Goal: Task Accomplishment & Management: Complete application form

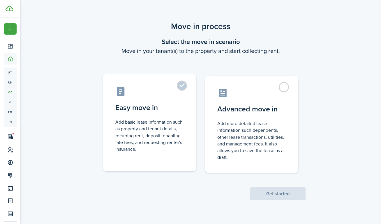
click at [182, 117] on label "Easy move in Add basic lease information such as property and tenant details, r…" at bounding box center [149, 122] width 93 height 97
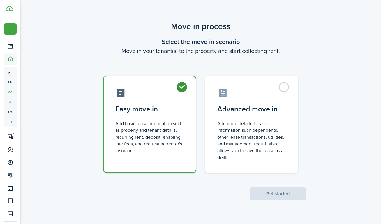
radio input "true"
click at [278, 191] on button "Get started" at bounding box center [277, 193] width 55 height 13
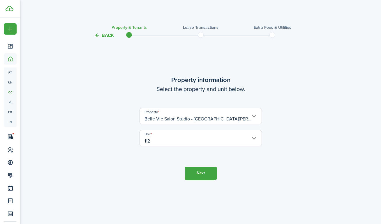
click at [195, 170] on button "Next" at bounding box center [201, 173] width 32 height 13
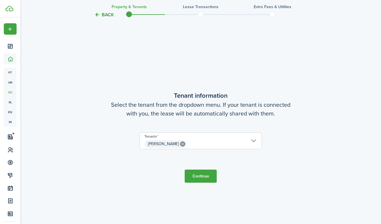
scroll to position [185, 0]
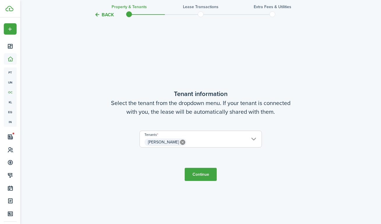
click at [194, 147] on span "[PERSON_NAME] [PERSON_NAME]" at bounding box center [200, 139] width 122 height 17
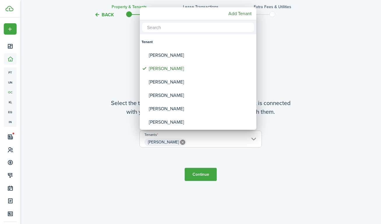
click at [199, 142] on div at bounding box center [190, 111] width 474 height 317
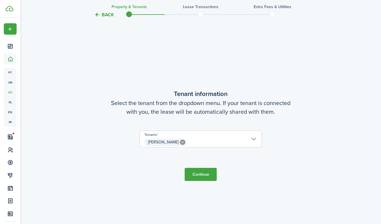
click at [199, 142] on span "[PERSON_NAME]" at bounding box center [201, 142] width 122 height 10
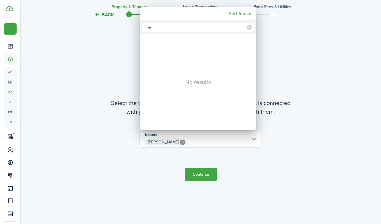
type input "ㄴ"
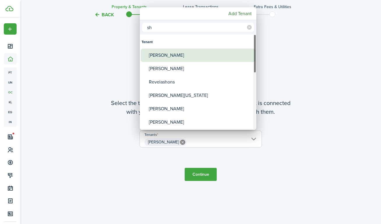
type input "sh"
click at [184, 54] on div "[PERSON_NAME]" at bounding box center [200, 55] width 103 height 13
type input "[PERSON_NAME], [PERSON_NAME]"
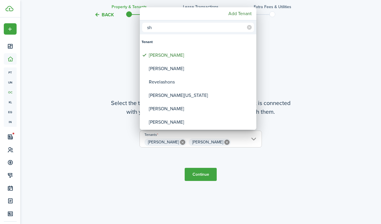
click at [226, 158] on div at bounding box center [190, 111] width 474 height 317
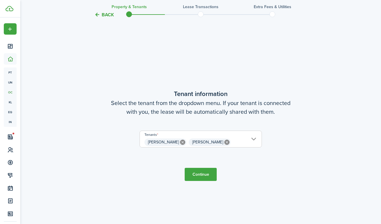
click at [208, 172] on button "Continue" at bounding box center [201, 174] width 32 height 13
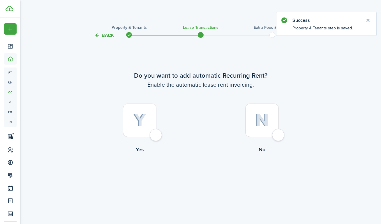
click at [145, 124] on img at bounding box center [139, 120] width 13 height 13
radio input "true"
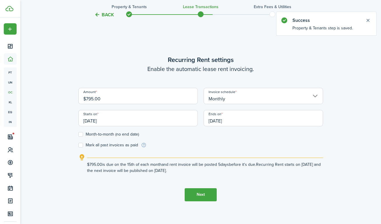
scroll to position [200, 0]
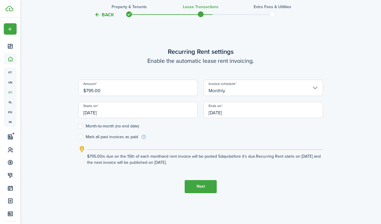
click at [97, 111] on input "[DATE]" at bounding box center [137, 110] width 119 height 16
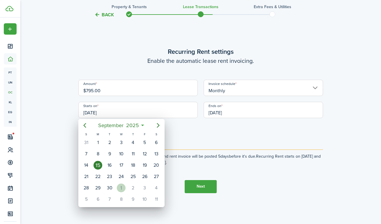
click at [122, 188] on div "1" at bounding box center [121, 188] width 9 height 9
type input "[DATE]"
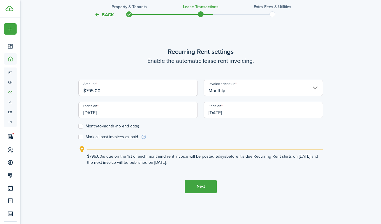
scroll to position [0, 0]
click at [241, 107] on input "[DATE]" at bounding box center [263, 110] width 119 height 16
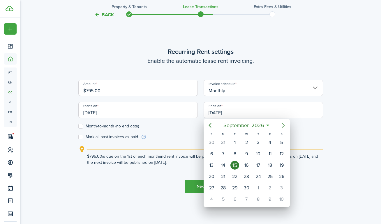
click at [280, 123] on icon "Next page" at bounding box center [283, 125] width 7 height 7
click at [225, 190] on div "30" at bounding box center [223, 188] width 9 height 9
type input "[DATE]"
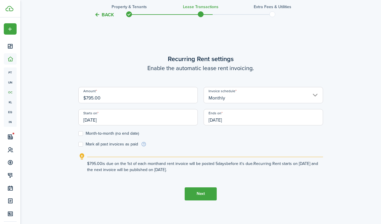
scroll to position [193, 0]
click at [124, 121] on input "[DATE]" at bounding box center [137, 117] width 119 height 16
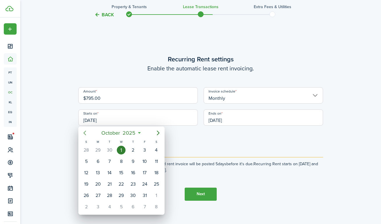
click at [85, 132] on icon "Previous page" at bounding box center [84, 133] width 7 height 7
click at [95, 169] on div "15" at bounding box center [97, 173] width 9 height 9
type input "[DATE]"
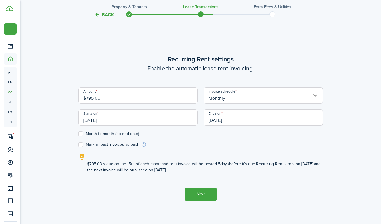
click at [113, 99] on input "$795.00" at bounding box center [137, 95] width 119 height 16
paste input "812.49"
type input "$812.49"
click at [249, 181] on tc-wizard-step "Recurring Rent settings Enable the automatic lease rent invoicing. Amount $812.…" at bounding box center [200, 127] width 245 height 224
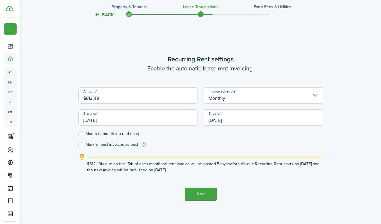
click at [204, 193] on button "Next" at bounding box center [201, 194] width 32 height 13
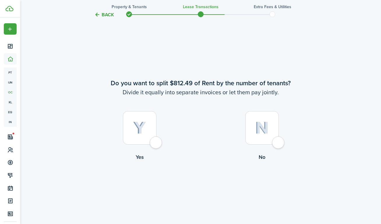
scroll to position [408, 0]
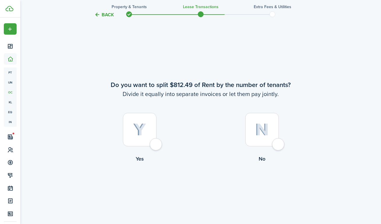
click at [140, 135] on img at bounding box center [139, 129] width 13 height 13
radio input "true"
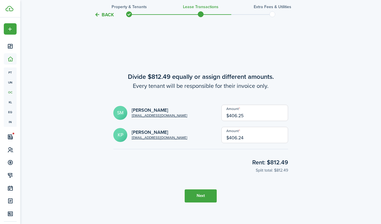
scroll to position [634, 0]
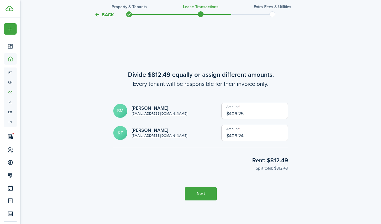
click at [194, 195] on button "Next" at bounding box center [201, 193] width 32 height 13
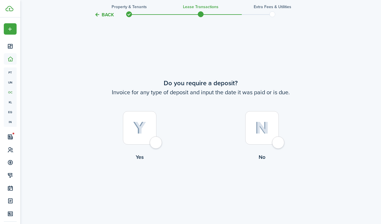
click at [143, 126] on img at bounding box center [139, 128] width 13 height 13
radio input "true"
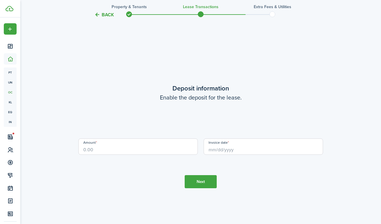
scroll to position [1082, 0]
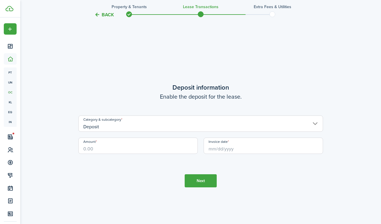
click at [149, 150] on input "Amount" at bounding box center [137, 146] width 119 height 16
click at [220, 145] on input "Invoice date" at bounding box center [263, 146] width 119 height 16
type input "$500.00"
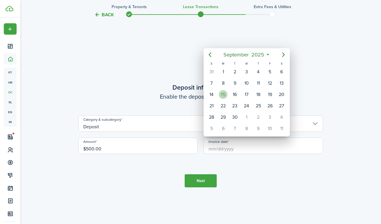
click at [224, 94] on div "15" at bounding box center [223, 94] width 9 height 9
type input "[DATE]"
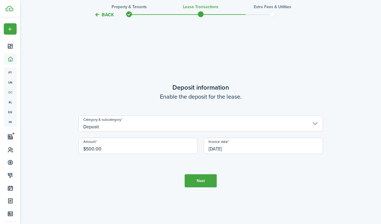
scroll to position [1090, 0]
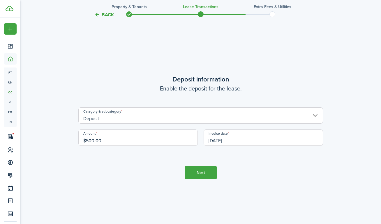
click at [201, 176] on button "Next" at bounding box center [201, 172] width 32 height 13
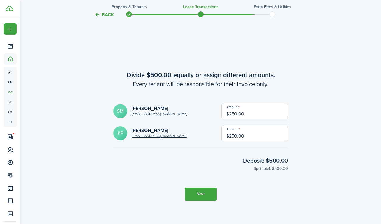
scroll to position [1306, 0]
click at [199, 192] on button "Next" at bounding box center [201, 193] width 32 height 13
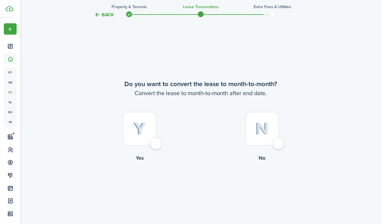
scroll to position [1530, 0]
click at [160, 126] on label "Yes" at bounding box center [139, 137] width 122 height 53
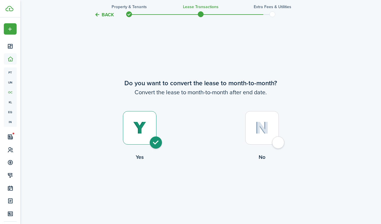
radio input "true"
click at [204, 185] on button "Continue" at bounding box center [201, 185] width 32 height 13
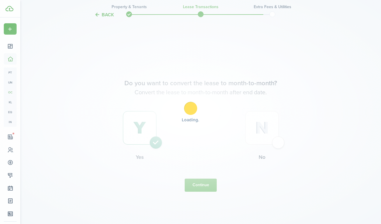
scroll to position [0, 0]
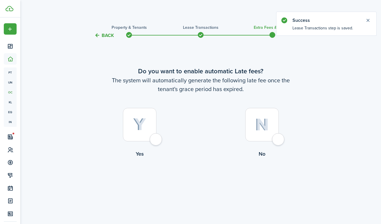
click at [145, 123] on img at bounding box center [139, 124] width 13 height 13
radio input "true"
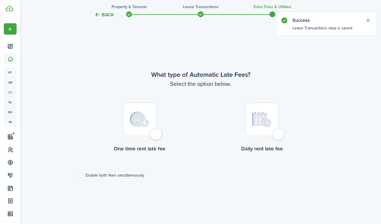
scroll to position [185, 0]
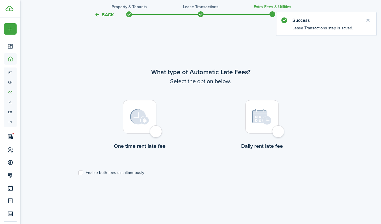
click at [124, 171] on label "Enable both fees simultaneously" at bounding box center [111, 173] width 66 height 5
click at [78, 173] on input "Enable both fees simultaneously" at bounding box center [78, 173] width 0 height 0
checkbox input "true"
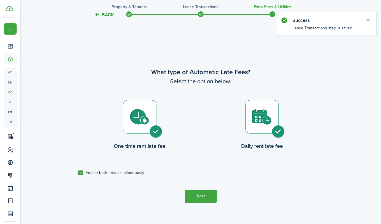
click at [194, 193] on button "Next" at bounding box center [201, 196] width 32 height 13
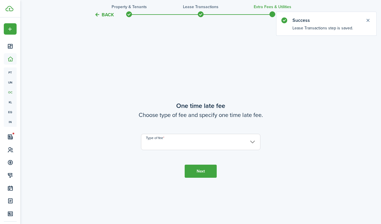
scroll to position [409, 0]
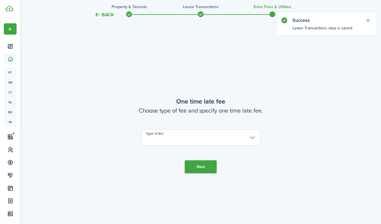
click at [194, 133] on input "Type of fee" at bounding box center [200, 138] width 119 height 16
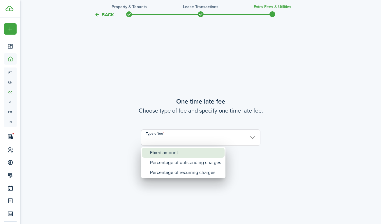
click at [190, 152] on div "Fixed amount" at bounding box center [185, 153] width 71 height 10
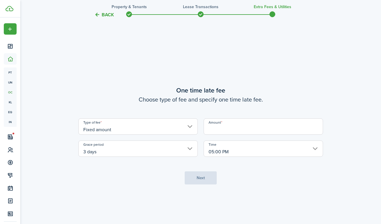
click at [235, 131] on input "Amount" at bounding box center [263, 126] width 119 height 16
click at [189, 129] on input "Fixed amount" at bounding box center [137, 126] width 119 height 16
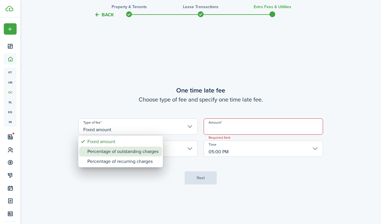
click at [143, 151] on div "Percentage of outstanding charges" at bounding box center [122, 152] width 71 height 10
type input "Percentage of outstanding charges"
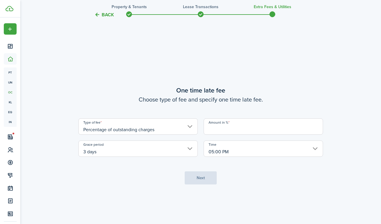
click at [230, 132] on input "Amount in %" at bounding box center [263, 126] width 119 height 16
type input "5"
click at [195, 181] on button "Next" at bounding box center [201, 177] width 32 height 13
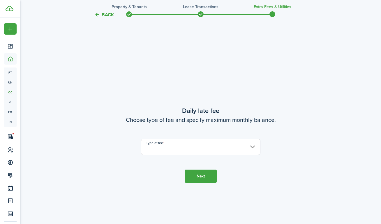
scroll to position [634, 0]
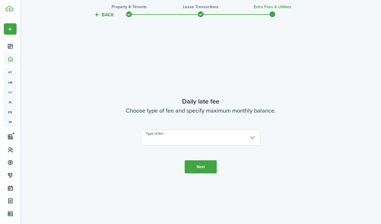
click at [175, 138] on input "Type of fee" at bounding box center [200, 138] width 119 height 16
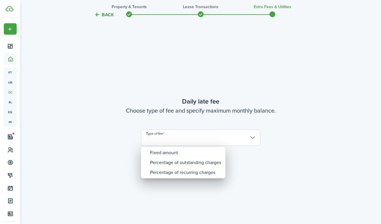
drag, startPoint x: 175, startPoint y: 138, endPoint x: 153, endPoint y: 148, distance: 24.7
click at [161, 140] on div at bounding box center [190, 111] width 474 height 317
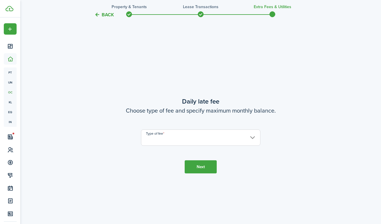
click at [155, 152] on tc-wizard-step "Daily late fee Choose type of fee and specify maximum monthly balance. Type of …" at bounding box center [200, 135] width 245 height 224
click at [176, 132] on input "Type of fee" at bounding box center [200, 138] width 119 height 16
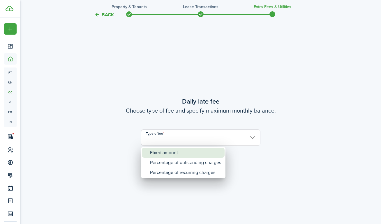
click at [167, 151] on div "Fixed amount" at bounding box center [185, 153] width 71 height 10
type input "Fixed amount"
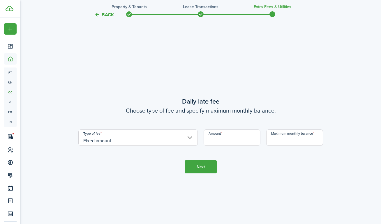
click at [227, 135] on input "Amount" at bounding box center [232, 138] width 57 height 16
type input "$10.00"
click at [284, 146] on tc-wizard-step "Daily late fee Choose type of fee and specify maximum monthly balance. Type of …" at bounding box center [200, 135] width 245 height 224
click at [288, 142] on input "Maximum monthly balance" at bounding box center [294, 138] width 57 height 16
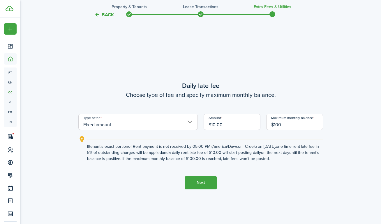
type input "$100.00"
click at [201, 185] on button "Next" at bounding box center [201, 182] width 32 height 13
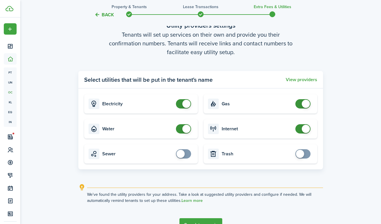
scroll to position [872, 0]
checkbox input "false"
click at [185, 105] on span at bounding box center [186, 103] width 8 height 8
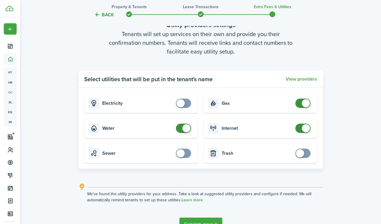
checkbox input "false"
click at [181, 130] on span at bounding box center [184, 128] width 6 height 9
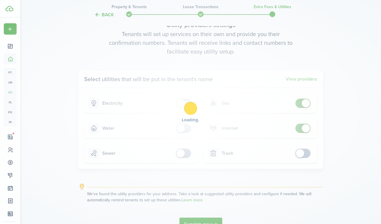
checkbox input "false"
click at [301, 105] on span at bounding box center [303, 103] width 6 height 9
click at [299, 128] on div "Loading" at bounding box center [190, 112] width 381 height 224
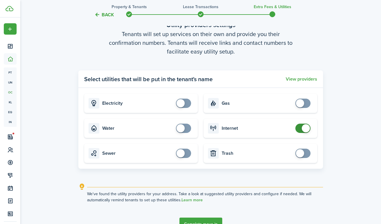
checkbox input "false"
click at [300, 128] on span at bounding box center [303, 128] width 6 height 9
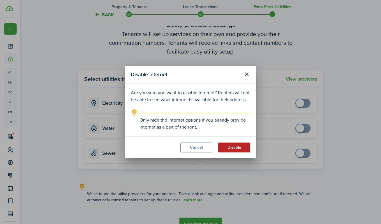
click at [233, 144] on button "Disable" at bounding box center [234, 148] width 32 height 10
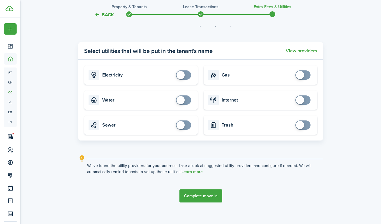
scroll to position [907, 0]
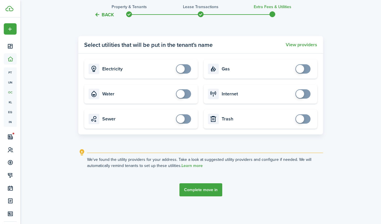
click at [199, 193] on button "Complete move in" at bounding box center [200, 189] width 43 height 13
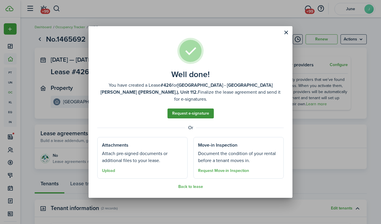
click at [200, 114] on link "Request e-signature" at bounding box center [190, 114] width 46 height 10
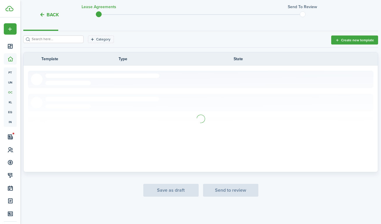
scroll to position [78, 0]
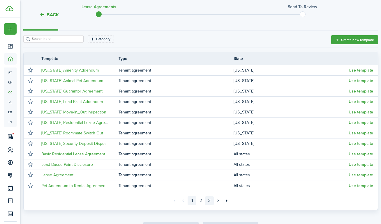
click at [208, 201] on link "3" at bounding box center [209, 201] width 9 height 9
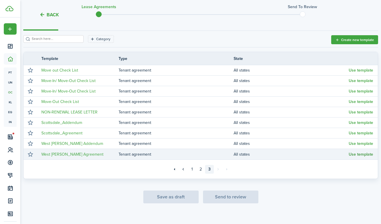
click at [357, 154] on button "Use template" at bounding box center [360, 154] width 24 height 5
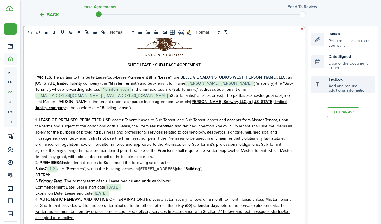
scroll to position [129, 0]
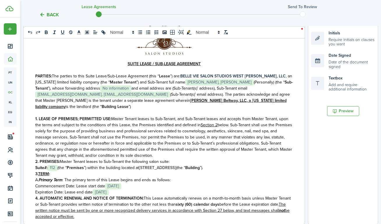
click at [132, 89] on span "and email address are (Sub-Tenant(s)’ address), Sub-Tenant email" at bounding box center [189, 88] width 116 height 6
paste div
click at [254, 83] on span "(Personally) (the “" at bounding box center [269, 82] width 31 height 6
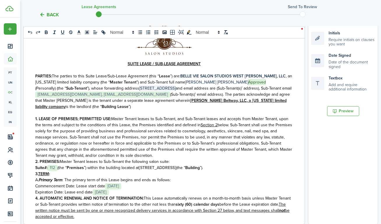
click at [240, 83] on p "PARTIES: The parties to this Suite Lease/Sub-Lease Agreement (this “ Lease ”) a…" at bounding box center [164, 79] width 258 height 12
drag, startPoint x: 219, startPoint y: 84, endPoint x: 179, endPoint y: 82, distance: 39.9
click at [179, 82] on p "PARTIES: The parties to this Suite Lease/Sub-Lease Agreement (this “ Lease ”) a…" at bounding box center [164, 79] width 258 height 12
click at [48, 32] on icon "bold" at bounding box center [46, 32] width 5 height 5
click at [227, 82] on p "PARTIES: The parties to this Suite Lease/Sub-Lease Agreement (this “ Lease ”) a…" at bounding box center [164, 79] width 258 height 12
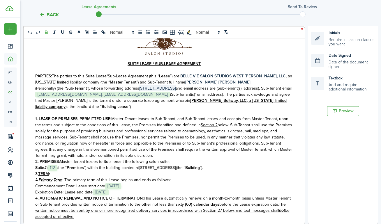
click at [139, 89] on span "”), whose forwarding address" at bounding box center [113, 88] width 52 height 6
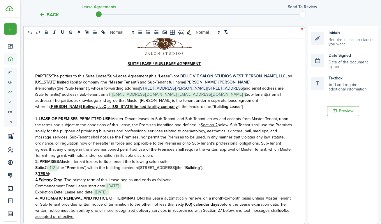
click at [185, 82] on strong "[PERSON_NAME] [PERSON_NAME]" at bounding box center [217, 82] width 65 height 6
click at [235, 80] on p "PARTIES: The parties to this Suite Lease/Sub-Lease Agreement (this “ Lease ”) a…" at bounding box center [164, 79] width 258 height 12
click at [185, 83] on strong "[PERSON_NAME] [PERSON_NAME]" at bounding box center [217, 82] width 65 height 6
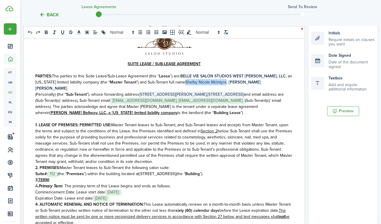
drag, startPoint x: 220, startPoint y: 83, endPoint x: 177, endPoint y: 84, distance: 42.2
click at [177, 84] on p "PARTIES: The parties to this Suite Lease/Sub-Lease Agreement (this “ Lease ”) a…" at bounding box center [164, 82] width 258 height 18
click at [47, 31] on icon "bold" at bounding box center [46, 31] width 2 height 1
click at [114, 125] on span "Master Tenant leases to Sub-Tenant, and Sub-Tenant leases and accepts from Mast…" at bounding box center [161, 128] width 253 height 12
click at [207, 91] on span "[STREET_ADDRESS][PERSON_NAME]," at bounding box center [173, 94] width 68 height 6
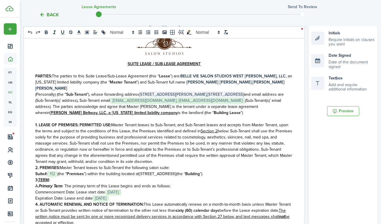
click at [228, 116] on p at bounding box center [164, 119] width 258 height 6
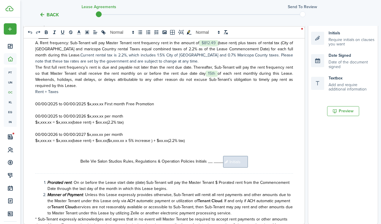
scroll to position [213, 0]
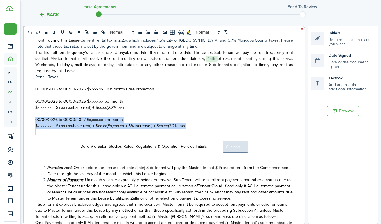
drag, startPoint x: 31, startPoint y: 116, endPoint x: 67, endPoint y: 128, distance: 38.1
click at [67, 128] on div "SUITE LEASE / SUB-LEASE AGREEMENT PARTIES: The parties to this Suite Lease/Sub-…" at bounding box center [164, 110] width 281 height 229
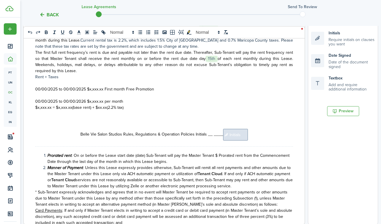
click at [39, 86] on span "00/00/2025 to 00/00/2025 $x,xxx.xx First month Free Promotion" at bounding box center [94, 89] width 119 height 6
click at [45, 86] on span "09/00/2025 to 00/00/2025 $x,xxx.xx First month Free Promotion" at bounding box center [94, 89] width 118 height 6
click at [67, 86] on span "[DATE] to 00/00/2025 $x,xxx.xx First month Free Promotion" at bounding box center [89, 89] width 108 height 6
click at [71, 86] on span "[DATE] to 10/00/2025 $x,xxx.xx First month Free Promotion" at bounding box center [88, 89] width 107 height 6
drag, startPoint x: 98, startPoint y: 86, endPoint x: 85, endPoint y: 86, distance: 13.4
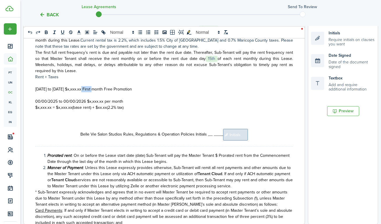
click at [85, 86] on span "[DATE] to [DATE] $x,xxx.xx First month Free Promotion" at bounding box center [83, 89] width 97 height 6
click at [40, 98] on span "00/00/2025 to 00/00/2026 $x,xxx.xx per month" at bounding box center [79, 101] width 88 height 6
click at [44, 98] on span "11/00/2025 to 00/00/2026 $x,xxx.xx per month" at bounding box center [78, 101] width 86 height 6
click at [63, 98] on span "[DATE] to 00/00/2026 $x,xxx.xx per month" at bounding box center [73, 101] width 77 height 6
click at [67, 98] on span "[DATE] to 11/00/2026 $x,xxx.xx per month" at bounding box center [72, 101] width 75 height 6
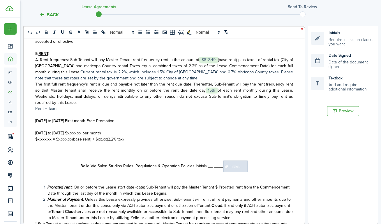
scroll to position [191, 0]
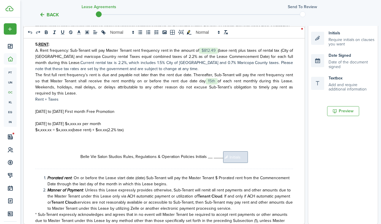
click at [34, 126] on div "SUITE LEASE / SUB-LEASE AGREEMENT PARTIES: The parties to this Suite Lease/Sub-…" at bounding box center [164, 110] width 281 height 229
click at [188, 127] on p "$x,xxx.xx = $x,xxx.xx(base rent) + $xx.xx(2.2% tax)" at bounding box center [164, 130] width 258 height 6
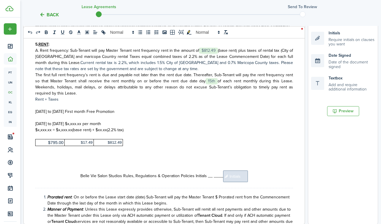
drag, startPoint x: 97, startPoint y: 125, endPoint x: 82, endPoint y: 125, distance: 14.3
click at [82, 127] on span "$x,xxx.xx = $x,xxx.xx(base rent) + $xx.xx(2.2% tax)" at bounding box center [79, 130] width 88 height 6
drag, startPoint x: 115, startPoint y: 127, endPoint x: 102, endPoint y: 128, distance: 12.8
click at [102, 128] on span "$812.49 = $x,xxx.xx(base rent) + $xx.xx(2.2% tax)" at bounding box center [78, 130] width 86 height 6
drag, startPoint x: 148, startPoint y: 126, endPoint x: 139, endPoint y: 126, distance: 9.0
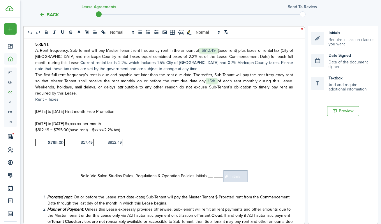
click at [120, 127] on span "$812.49 = $795.00(base rent) + $xx.xx(2.2% tax)" at bounding box center [77, 130] width 85 height 6
drag, startPoint x: 94, startPoint y: 123, endPoint x: 82, endPoint y: 123, distance: 12.2
click at [82, 127] on span "$812.49 = $795.00(base rent) + $17.49(2.2% tax)" at bounding box center [77, 130] width 84 height 6
copy span "812.49"
drag, startPoint x: 97, startPoint y: 119, endPoint x: 83, endPoint y: 120, distance: 13.7
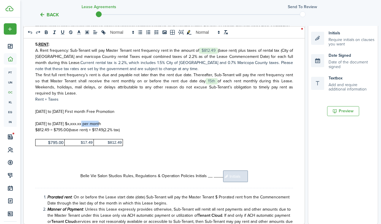
click at [83, 121] on span "[DATE] to [DATE] $x,xxx.xx per month" at bounding box center [68, 124] width 66 height 6
click at [127, 133] on p at bounding box center [164, 136] width 258 height 6
click at [123, 137] on div "SUITE LEASE / SUB-LEASE AGREEMENT PARTIES: The parties to this Suite Lease/Sub-…" at bounding box center [164, 110] width 282 height 229
drag, startPoint x: 131, startPoint y: 143, endPoint x: 112, endPoint y: 134, distance: 21.4
click at [112, 134] on div "SUITE LEASE / SUB-LEASE AGREEMENT PARTIES: The parties to this Suite Lease/Sub-…" at bounding box center [164, 110] width 281 height 229
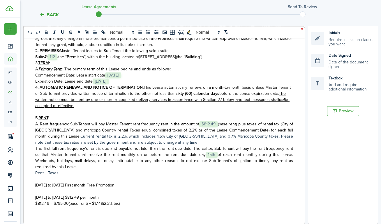
scroll to position [116, 0]
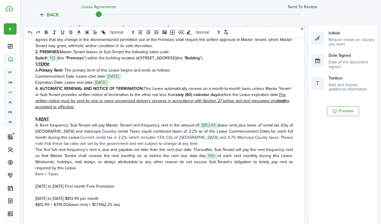
click at [217, 123] on span "$812.49" at bounding box center [208, 126] width 19 height 6
click at [245, 138] on p "A. Rent frequency: Sub-Tenant will pay Master Tenant rent frequency rent in the…" at bounding box center [164, 134] width 258 height 24
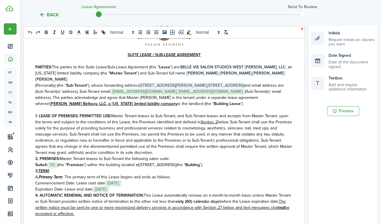
scroll to position [8, 0]
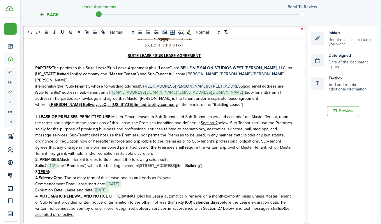
click at [186, 76] on strong "﻿[PERSON_NAME] [PERSON_NAME]" at bounding box center [218, 74] width 65 height 6
drag, startPoint x: 178, startPoint y: 75, endPoint x: 267, endPoint y: 76, distance: 88.5
click at [267, 76] on p "PARTIES: The parties to this Suite Lease/Sub-Lease Agreement (this “ Lease ”) a…" at bounding box center [164, 74] width 258 height 18
copy p "﻿[PERSON_NAME] [PERSON_NAME] [PERSON_NAME]"
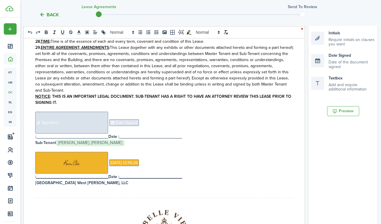
scroll to position [2203, 0]
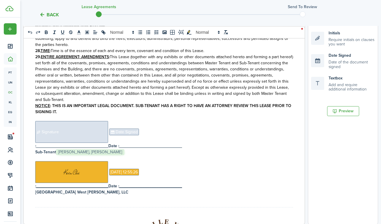
click at [150, 155] on p at bounding box center [164, 158] width 258 height 6
click at [137, 149] on h4 "Sub-Tenant ﻿ [PERSON_NAME], [PERSON_NAME] ﻿" at bounding box center [164, 152] width 258 height 6
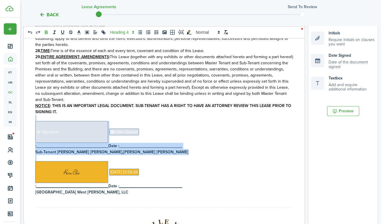
drag, startPoint x: 157, startPoint y: 116, endPoint x: 127, endPoint y: 70, distance: 54.3
click at [127, 70] on div "SUITE LEASE / SUB-LEASE AGREEMENT PARTIES: The parties to this Suite Lease/Sub-…" at bounding box center [164, 110] width 281 height 229
copy div "﻿ Signature ﻿ ﻿ Date Signed ﻿ : _______________________________ Date : ________…"
click at [170, 149] on h4 "Sub-Tenant [PERSON_NAME] [PERSON_NAME] [PERSON_NAME] ﻿" at bounding box center [164, 152] width 258 height 6
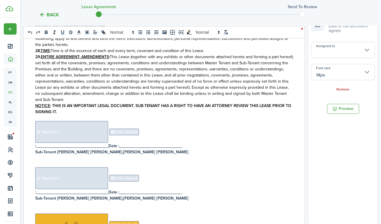
scroll to position [2216, 0]
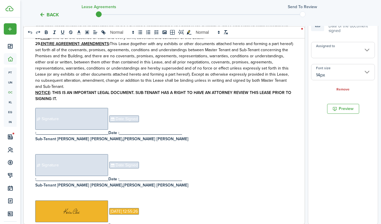
click at [40, 142] on p at bounding box center [164, 145] width 258 height 6
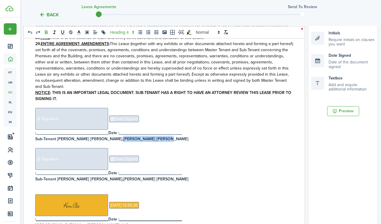
drag, startPoint x: 146, startPoint y: 100, endPoint x: 102, endPoint y: 100, distance: 44.3
click at [102, 136] on h4 "Sub-Tenant [PERSON_NAME] [PERSON_NAME] [PERSON_NAME]" at bounding box center [164, 139] width 258 height 6
copy strong "[PERSON_NAME] [PERSON_NAME]"
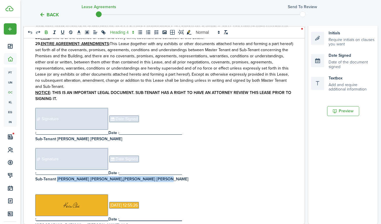
drag, startPoint x: 145, startPoint y: 141, endPoint x: 57, endPoint y: 140, distance: 88.5
click at [57, 176] on h4 "Sub-Tenant [PERSON_NAME] [PERSON_NAME] [PERSON_NAME]" at bounding box center [164, 179] width 258 height 6
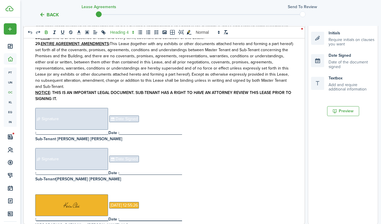
click at [84, 182] on p "﻿" at bounding box center [164, 185] width 258 height 6
click at [57, 176] on strong "[PERSON_NAME] [PERSON_NAME]" at bounding box center [88, 179] width 65 height 6
click at [95, 148] on span "Signature" at bounding box center [71, 159] width 73 height 22
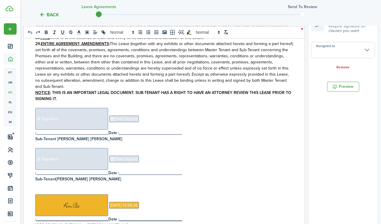
click at [336, 51] on input "Assigned to" at bounding box center [343, 50] width 64 height 16
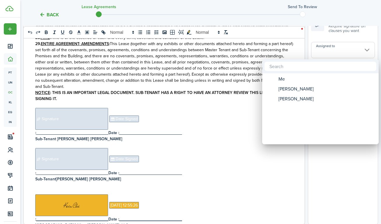
click at [75, 82] on div at bounding box center [190, 111] width 474 height 317
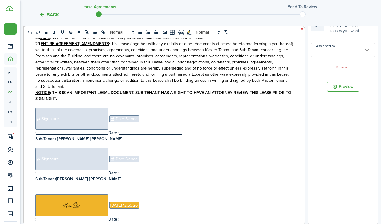
click at [74, 108] on span "Signature" at bounding box center [71, 119] width 73 height 22
click at [343, 53] on input "Assigned to" at bounding box center [343, 50] width 64 height 16
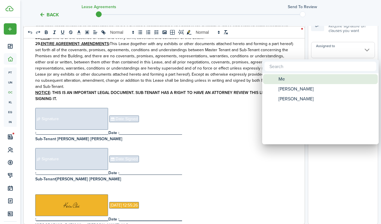
click at [328, 86] on div "[PERSON_NAME]" at bounding box center [322, 89] width 103 height 10
type input "[PERSON_NAME]"
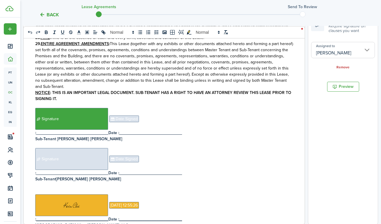
click at [117, 116] on span "Date Signed" at bounding box center [124, 119] width 30 height 7
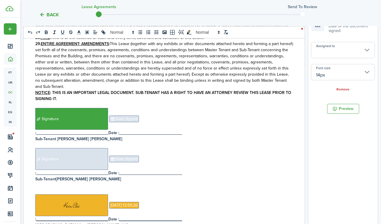
click at [343, 52] on input "Assigned to" at bounding box center [343, 50] width 64 height 16
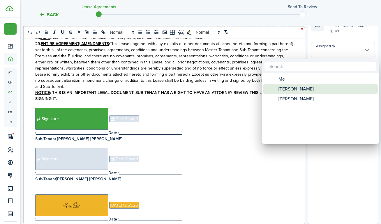
click at [325, 89] on div "[PERSON_NAME]" at bounding box center [322, 89] width 103 height 10
type input "[PERSON_NAME]"
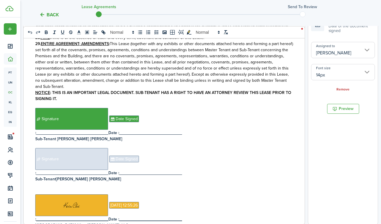
click at [50, 148] on span "Signature" at bounding box center [71, 159] width 73 height 22
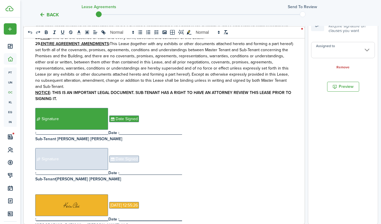
click at [342, 54] on input "Assigned to" at bounding box center [343, 50] width 64 height 16
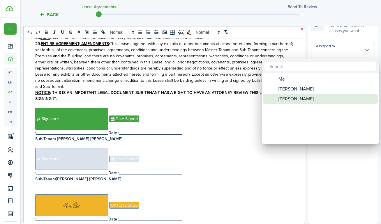
click at [325, 96] on div "[PERSON_NAME]" at bounding box center [322, 99] width 103 height 10
type input "[PERSON_NAME]"
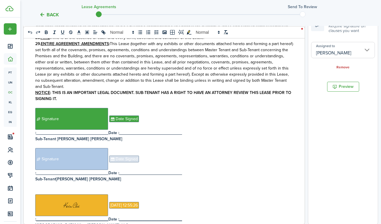
click at [122, 156] on span "Date Signed" at bounding box center [124, 159] width 30 height 7
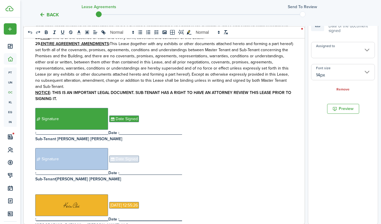
click at [333, 53] on input "Assigned to" at bounding box center [343, 50] width 64 height 16
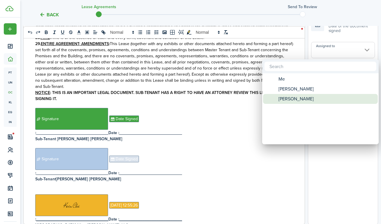
click at [314, 97] on div "[PERSON_NAME]" at bounding box center [322, 99] width 103 height 10
type input "[PERSON_NAME]"
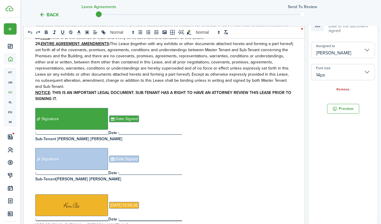
click at [148, 148] on p "﻿ Signature ﻿ ﻿ Date Signed ﻿" at bounding box center [164, 159] width 258 height 22
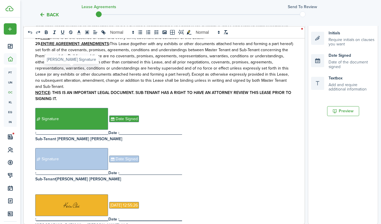
drag, startPoint x: 118, startPoint y: 142, endPoint x: 58, endPoint y: 68, distance: 94.6
click at [61, 69] on div "SUITE LEASE / SUB-LEASE AGREEMENT PARTIES: The parties to this Suite Lease/Sub-…" at bounding box center [164, 110] width 281 height 229
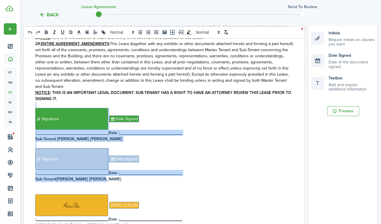
drag, startPoint x: 39, startPoint y: 63, endPoint x: 124, endPoint y: 138, distance: 113.1
click at [124, 138] on div "SUITE LEASE / SUB-LEASE AGREEMENT PARTIES: The parties to this Suite Lease/Sub-…" at bounding box center [164, 110] width 281 height 229
copy div "﻿ Signature ﻿ ﻿ Date Signed ﻿ : _______________________________ Date : ________…"
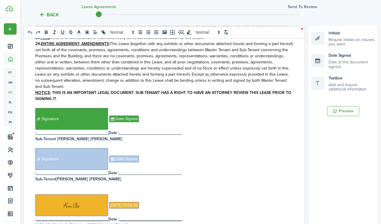
click at [93, 182] on p "﻿" at bounding box center [164, 185] width 258 height 6
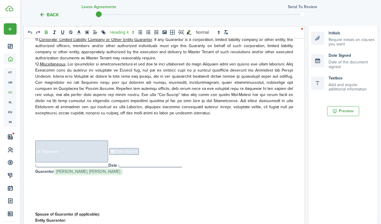
scroll to position [2819, 0]
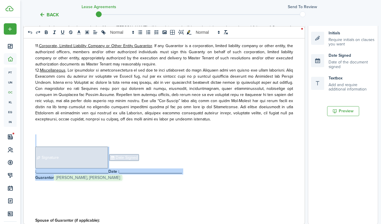
drag, startPoint x: 138, startPoint y: 127, endPoint x: 79, endPoint y: 84, distance: 72.7
click at [79, 84] on div "SUITE LEASE / SUB-LEASE AGREEMENT PARTIES: The parties to this Suite Lease/Sub-…" at bounding box center [164, 110] width 281 height 229
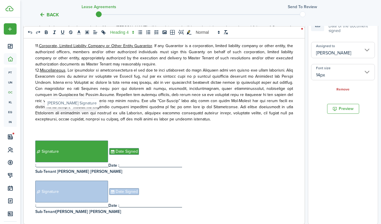
scroll to position [2841, 0]
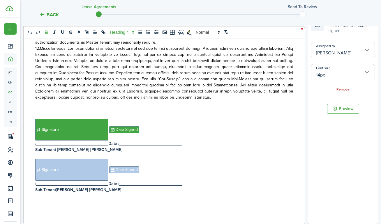
click at [85, 205] on p at bounding box center [164, 208] width 258 height 6
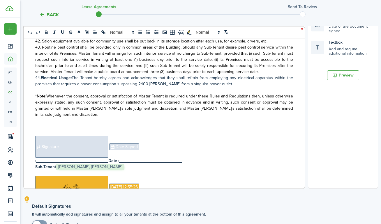
scroll to position [4008, 0]
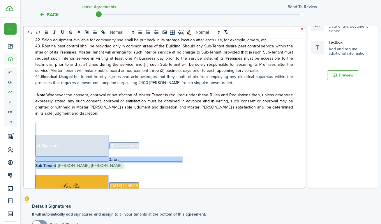
drag, startPoint x: 114, startPoint y: 160, endPoint x: 60, endPoint y: 70, distance: 104.4
click at [60, 70] on div "SUITE LEASE / SUB-LEASE AGREEMENT PARTIES: The parties to this Suite Lease/Sub-…" at bounding box center [164, 74] width 281 height 229
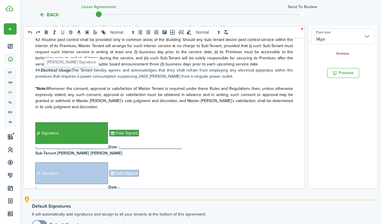
scroll to position [4015, 0]
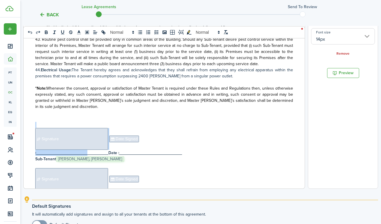
drag, startPoint x: 140, startPoint y: 150, endPoint x: 53, endPoint y: 73, distance: 116.8
click at [53, 73] on div "SUITE LEASE / SUB-LEASE AGREEMENT PARTIES: The parties to this Suite Lease/Sub-…" at bounding box center [164, 74] width 281 height 229
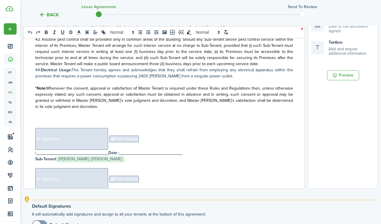
click at [41, 116] on p at bounding box center [164, 119] width 258 height 6
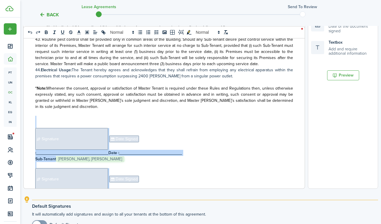
drag, startPoint x: 41, startPoint y: 65, endPoint x: 140, endPoint y: 151, distance: 130.6
click at [140, 151] on div "SUITE LEASE / SUB-LEASE AGREEMENT PARTIES: The parties to this Suite Lease/Sub-…" at bounding box center [164, 74] width 281 height 229
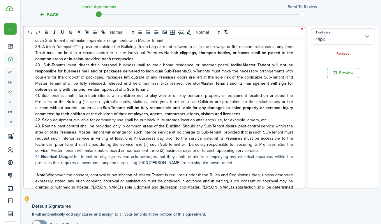
scroll to position [4008, 0]
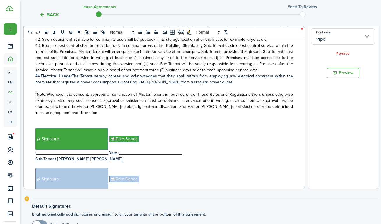
click at [109, 171] on div "SUITE LEASE / SUB-LEASE AGREEMENT PARTIES: The parties to this Suite Lease/Sub-…" at bounding box center [164, 74] width 281 height 229
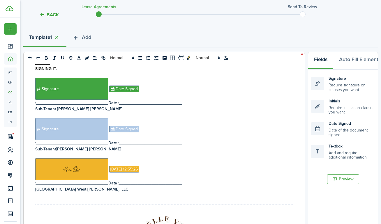
scroll to position [2314, 0]
drag, startPoint x: 125, startPoint y: 152, endPoint x: 40, endPoint y: 117, distance: 91.4
click at [40, 117] on div "SUITE LEASE / SUB-LEASE AGREEMENT PARTIES: The parties to this Suite Lease/Sub-…" at bounding box center [164, 178] width 281 height 229
drag, startPoint x: 36, startPoint y: 114, endPoint x: 126, endPoint y: 151, distance: 97.0
click at [127, 151] on div "SUITE LEASE / SUB-LEASE AGREEMENT PARTIES: The parties to this Suite Lease/Sub-…" at bounding box center [164, 178] width 281 height 229
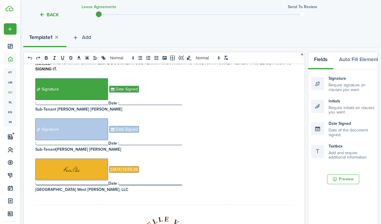
copy div "﻿ ﻿ ﻿ [DATE] 12:55:26 ﻿ : _______________________________ Date : ______________…"
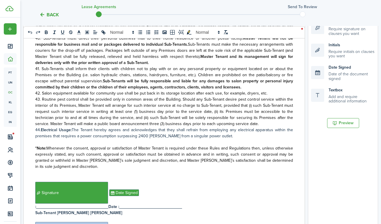
scroll to position [201, 0]
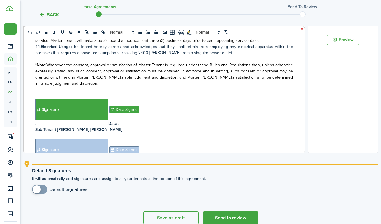
click at [116, 173] on p at bounding box center [164, 176] width 258 height 6
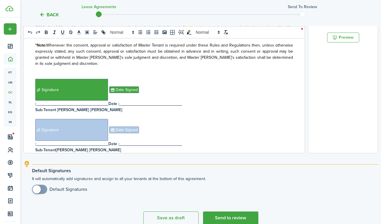
scroll to position [4019, 0]
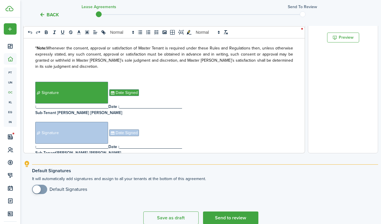
click at [88, 156] on p at bounding box center [164, 159] width 258 height 6
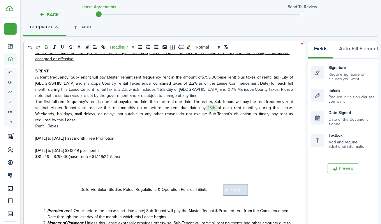
scroll to position [332, 0]
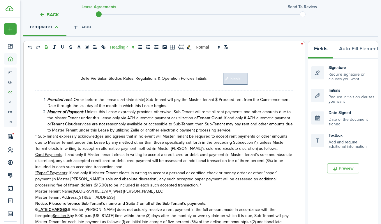
click at [241, 79] on span "Initials" at bounding box center [235, 79] width 25 height 12
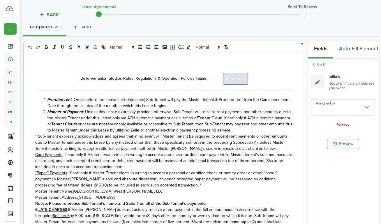
click at [327, 106] on input "Assigned to" at bounding box center [343, 107] width 64 height 16
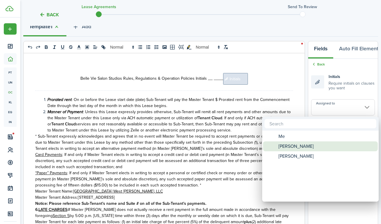
click at [310, 146] on span "[PERSON_NAME]" at bounding box center [295, 146] width 35 height 10
type input "[PERSON_NAME]"
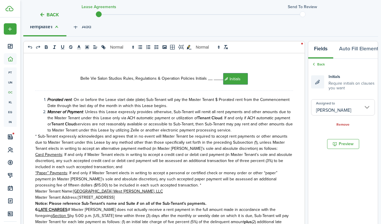
click at [255, 80] on p "Belle Vie Salon Studios Rules, Regulations & Operation Policies Initials __ ___…" at bounding box center [164, 79] width 258 height 12
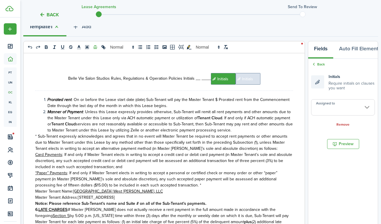
click at [316, 104] on input "Assigned to" at bounding box center [343, 107] width 64 height 16
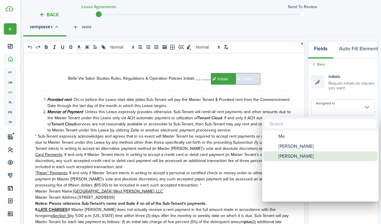
click at [312, 158] on div "[PERSON_NAME]" at bounding box center [322, 156] width 103 height 10
type input "[PERSON_NAME]"
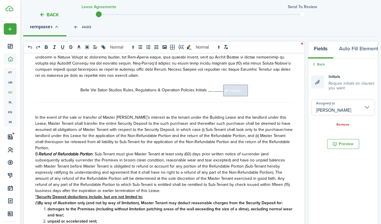
scroll to position [642, 0]
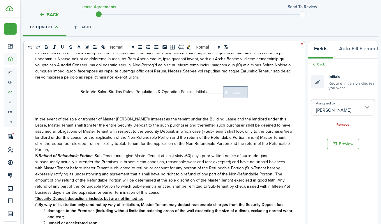
click at [237, 94] on span "Initials" at bounding box center [235, 92] width 25 height 12
click at [320, 85] on div "Initials Require initials on clauses you want" at bounding box center [343, 82] width 64 height 17
click at [321, 107] on input "Assigned to" at bounding box center [343, 107] width 64 height 16
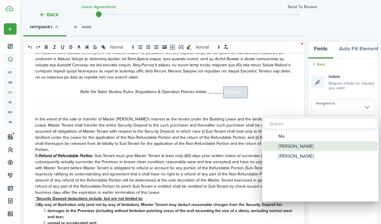
click at [316, 145] on div "[PERSON_NAME]" at bounding box center [322, 146] width 103 height 10
type input "[PERSON_NAME]"
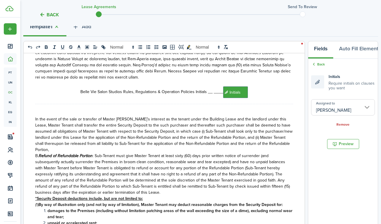
click at [275, 93] on p "Belle Vie Salon Studios Rules, Regulations & Operation Policies Initials __ ___…" at bounding box center [164, 92] width 258 height 12
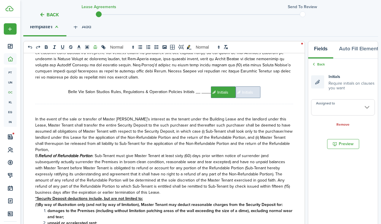
click at [324, 113] on input "Assigned to" at bounding box center [343, 107] width 64 height 16
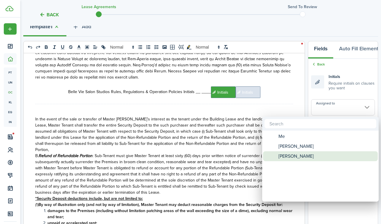
click at [285, 157] on span "[PERSON_NAME]" at bounding box center [295, 156] width 35 height 10
type input "[PERSON_NAME]"
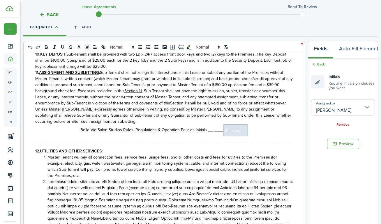
scroll to position [958, 0]
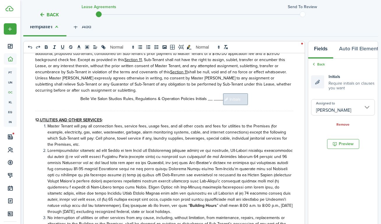
click at [244, 93] on span "Initials" at bounding box center [235, 99] width 25 height 12
click at [328, 107] on input "Assigned to" at bounding box center [343, 107] width 64 height 16
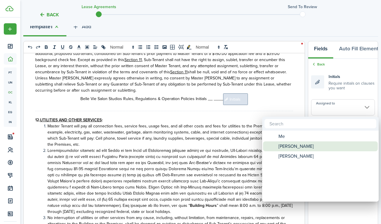
click at [316, 149] on div "[PERSON_NAME]" at bounding box center [322, 146] width 103 height 10
type input "[PERSON_NAME]"
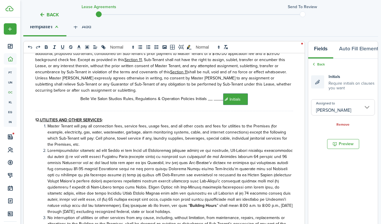
click at [278, 94] on p "Belle Vie Salon Studios Rules, Regulations & Operation Policies Initials __ ___…" at bounding box center [164, 99] width 258 height 12
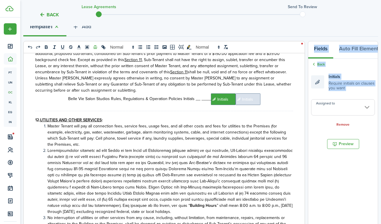
drag, startPoint x: 323, startPoint y: 89, endPoint x: 261, endPoint y: 94, distance: 62.3
click at [261, 95] on div "0 x 0 SUITE LEASE / SUB-LEASE AGREEMENT PARTIES: The parties to this Suite Leas…" at bounding box center [200, 161] width 355 height 241
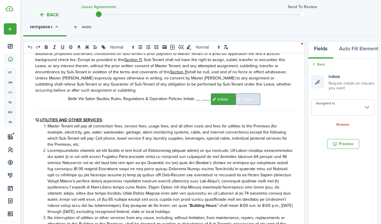
click at [261, 94] on p "Belle Vie Salon Studios Rules, Regulations & Operation Policies Initials __ ___…" at bounding box center [164, 99] width 258 height 12
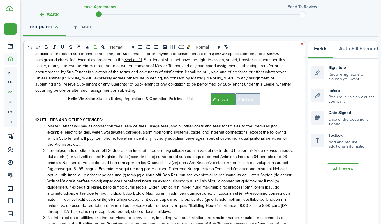
click at [252, 94] on span "Initials" at bounding box center [248, 99] width 25 height 12
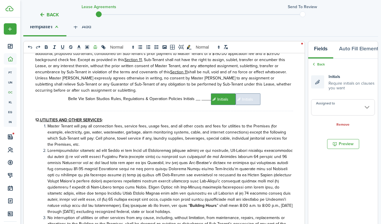
click at [344, 117] on div "Assigned to Remove" at bounding box center [343, 113] width 64 height 28
click at [346, 112] on input "Assigned to" at bounding box center [343, 107] width 64 height 16
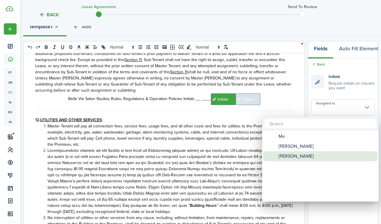
click at [323, 154] on div "[PERSON_NAME]" at bounding box center [322, 156] width 103 height 10
type input "[PERSON_NAME]"
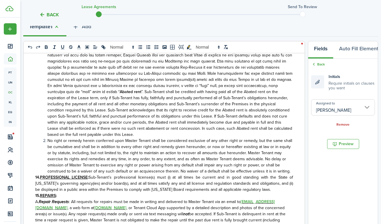
scroll to position [1309, 0]
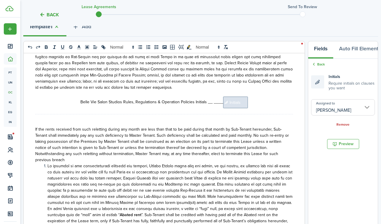
click at [224, 97] on span "Initials" at bounding box center [235, 103] width 25 height 12
click at [334, 111] on input "Assigned to" at bounding box center [343, 107] width 64 height 16
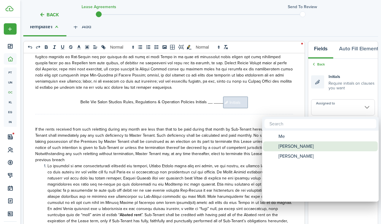
click at [332, 145] on div "[PERSON_NAME]" at bounding box center [322, 146] width 103 height 10
type input "[PERSON_NAME]"
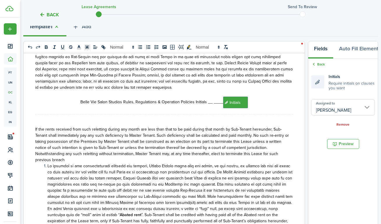
click at [256, 97] on p "Belle Vie Salon Studios Rules, Regulations & Operation Policies Initials __ ___…" at bounding box center [164, 103] width 258 height 12
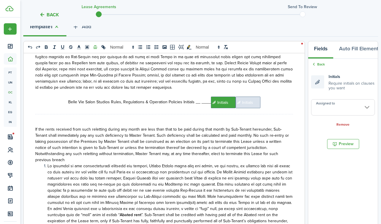
click at [335, 106] on input "Assigned to" at bounding box center [343, 107] width 64 height 16
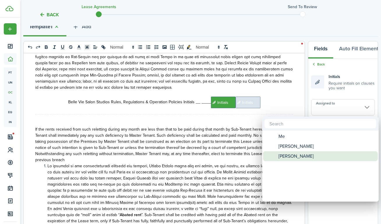
click at [324, 158] on div "[PERSON_NAME]" at bounding box center [322, 156] width 103 height 10
type input "[PERSON_NAME]"
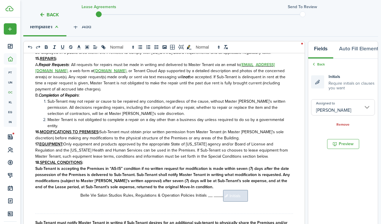
scroll to position [1647, 0]
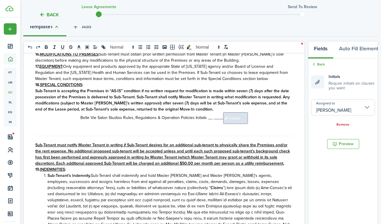
click at [240, 112] on span "Initials" at bounding box center [235, 118] width 25 height 12
click at [320, 108] on input "Assigned to" at bounding box center [343, 107] width 64 height 16
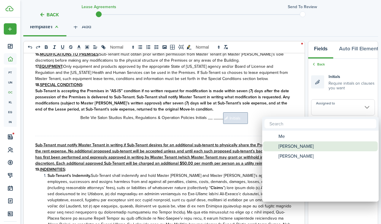
click at [289, 146] on span "[PERSON_NAME]" at bounding box center [295, 146] width 35 height 10
type input "[PERSON_NAME]"
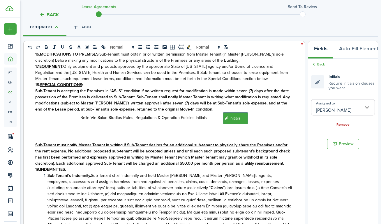
click at [263, 112] on p "Belle Vie Salon Studios Rules, Regulations & Operation Policies Initials __ ___…" at bounding box center [164, 118] width 258 height 12
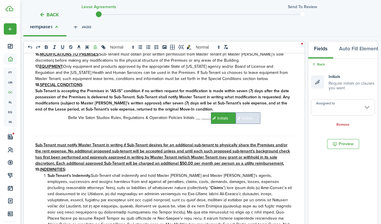
click at [342, 113] on input "Assigned to" at bounding box center [343, 107] width 64 height 16
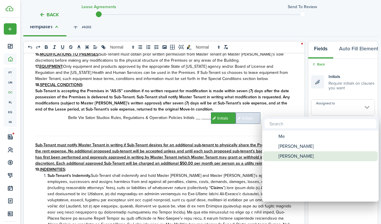
click at [328, 159] on div "[PERSON_NAME]" at bounding box center [322, 156] width 103 height 10
type input "[PERSON_NAME]"
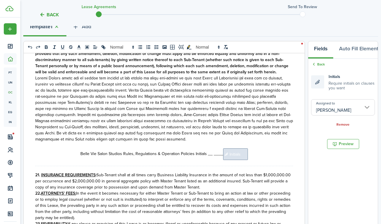
scroll to position [1997, 0]
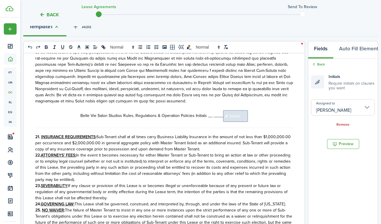
click at [233, 104] on p at bounding box center [164, 107] width 258 height 6
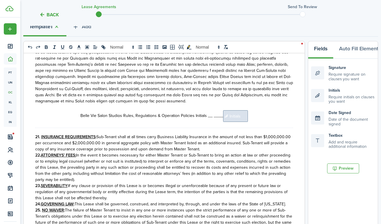
click at [233, 110] on span "Initials" at bounding box center [235, 116] width 25 height 12
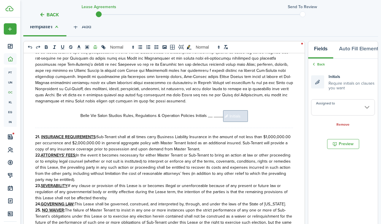
click at [340, 102] on input "Assigned to" at bounding box center [343, 107] width 64 height 16
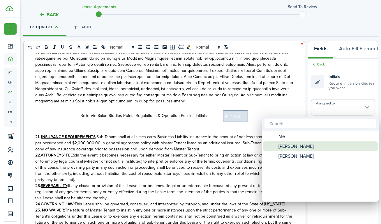
click at [309, 144] on span "[PERSON_NAME]" at bounding box center [295, 146] width 35 height 10
type input "[PERSON_NAME]"
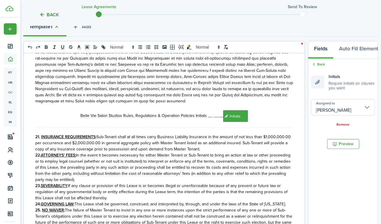
click at [268, 110] on p "Belle Vie Salon Studios Rules, Regulations & Operation Policies Initials __ ___…" at bounding box center [164, 116] width 258 height 12
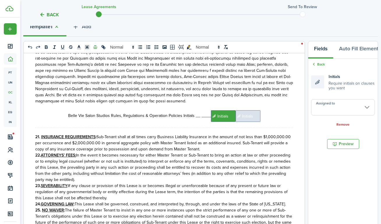
click at [332, 105] on input "Assigned to" at bounding box center [343, 107] width 64 height 16
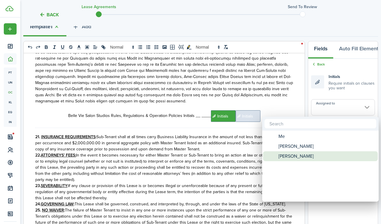
click at [319, 153] on div "[PERSON_NAME]" at bounding box center [322, 156] width 103 height 10
type input "[PERSON_NAME]"
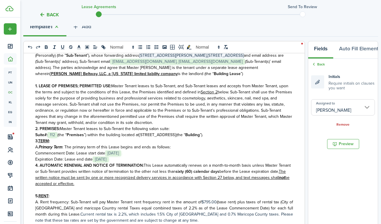
scroll to position [0, 0]
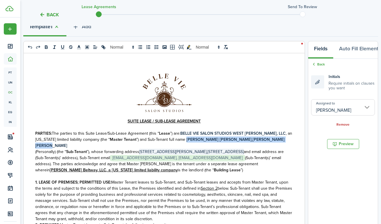
drag, startPoint x: 267, startPoint y: 142, endPoint x: 179, endPoint y: 141, distance: 87.6
click at [179, 141] on p "PARTIES: The parties to this Suite Lease/Sub-Lease Agreement (this “ Lease ”) a…" at bounding box center [164, 139] width 258 height 18
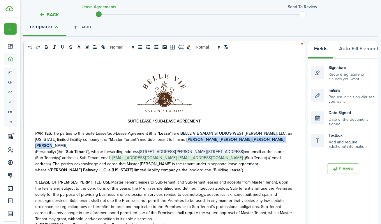
copy p "[PERSON_NAME] [PERSON_NAME] [PERSON_NAME]"
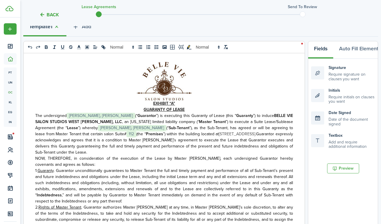
scroll to position [2462, 0]
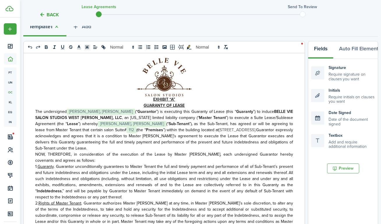
click at [130, 109] on span "[PERSON_NAME], [PERSON_NAME]" at bounding box center [101, 112] width 68 height 6
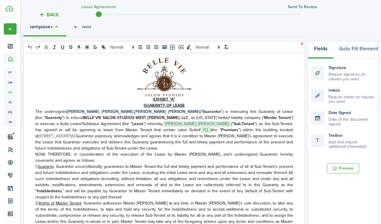
click at [231, 121] on span "(“" at bounding box center [232, 124] width 2 height 6
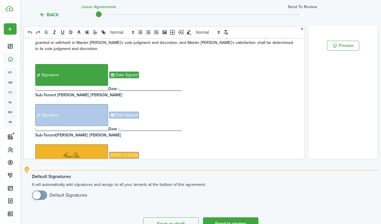
scroll to position [229, 0]
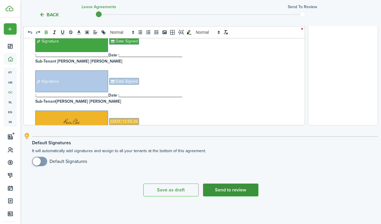
click at [249, 190] on button "Send to review" at bounding box center [230, 190] width 55 height 13
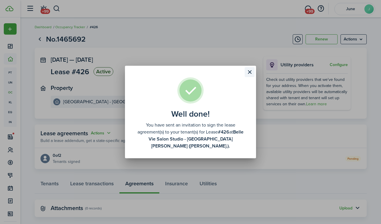
click at [248, 77] on button "Close modal" at bounding box center [250, 72] width 10 height 10
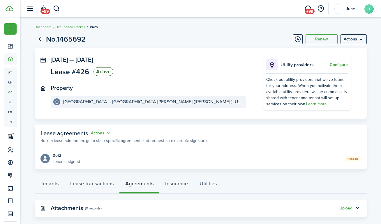
scroll to position [9, 0]
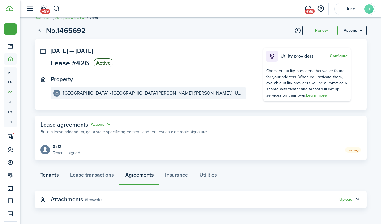
click at [47, 171] on link "Tenants" at bounding box center [50, 176] width 30 height 17
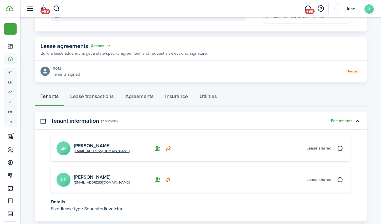
scroll to position [100, 0]
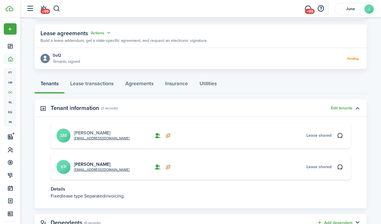
drag, startPoint x: 109, startPoint y: 134, endPoint x: 75, endPoint y: 134, distance: 34.6
click at [75, 134] on card-title "[PERSON_NAME]" at bounding box center [112, 132] width 77 height 5
copy link "[PERSON_NAME]"
click at [99, 134] on link "[PERSON_NAME]" at bounding box center [92, 133] width 36 height 7
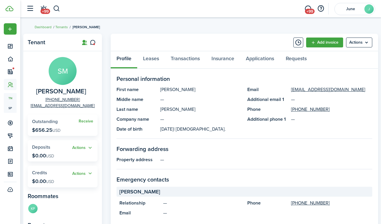
drag, startPoint x: 328, startPoint y: 105, endPoint x: 327, endPoint y: 110, distance: 4.7
click at [327, 110] on panel-main-list "Email [EMAIL_ADDRESS][DOMAIN_NAME] Additional email 1 — Phone [PHONE_NUMBER] Ad…" at bounding box center [309, 104] width 125 height 37
copy link "[PHONE_NUMBER]"
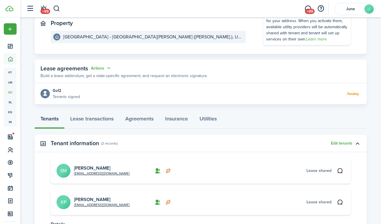
scroll to position [77, 0]
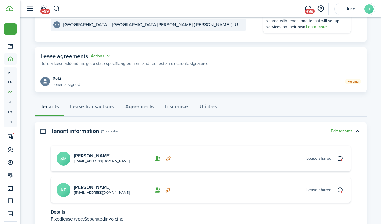
drag, startPoint x: 110, startPoint y: 184, endPoint x: 79, endPoint y: 182, distance: 31.2
click at [79, 182] on card "[EMAIL_ADDRESS][DOMAIN_NAME] [PERSON_NAME] KP Lease shared" at bounding box center [201, 190] width 300 height 26
drag, startPoint x: 109, startPoint y: 187, endPoint x: 74, endPoint y: 187, distance: 34.6
click at [74, 187] on card-title "[PERSON_NAME]" at bounding box center [112, 187] width 77 height 5
copy link "[PERSON_NAME]"
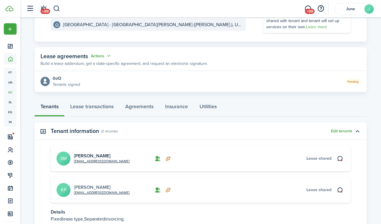
click at [84, 188] on link "[PERSON_NAME]" at bounding box center [92, 187] width 36 height 7
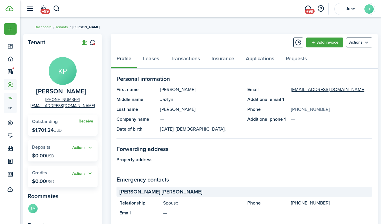
drag, startPoint x: 327, startPoint y: 108, endPoint x: 295, endPoint y: 109, distance: 32.3
click at [295, 109] on panel-main-description "[PHONE_NUMBER]" at bounding box center [331, 109] width 81 height 7
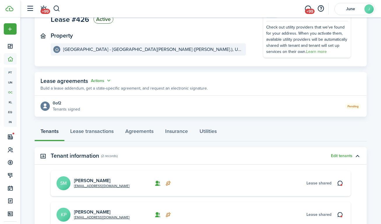
scroll to position [55, 0]
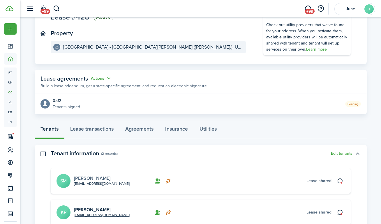
click at [98, 176] on link "[PERSON_NAME]" at bounding box center [92, 178] width 36 height 7
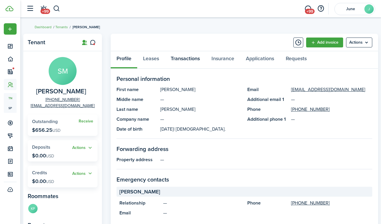
click at [175, 65] on link "Transactions" at bounding box center [185, 59] width 41 height 17
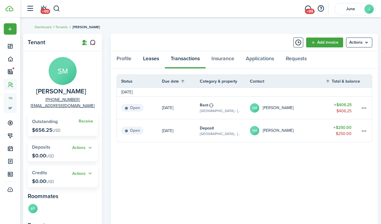
click at [154, 63] on link "Leases" at bounding box center [151, 59] width 28 height 17
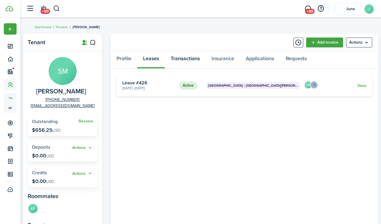
click at [174, 61] on link "Transactions" at bounding box center [185, 59] width 41 height 17
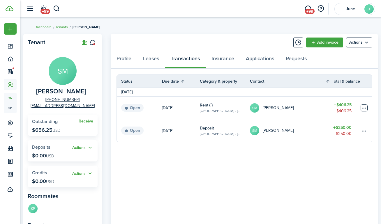
click at [365, 106] on table-menu-btn-icon at bounding box center [363, 108] width 7 height 7
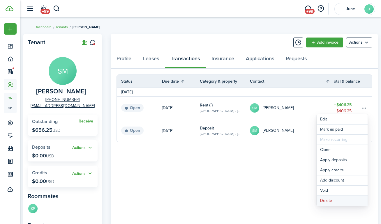
click at [332, 199] on button "Delete" at bounding box center [341, 201] width 51 height 10
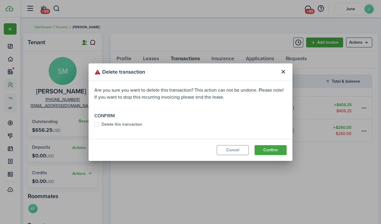
click at [114, 131] on modal-body "Are you sure you want to delete this transaction? This action can not be undone…" at bounding box center [191, 110] width 204 height 58
click at [132, 126] on label "Delete this transaction" at bounding box center [118, 124] width 48 height 5
click at [94, 125] on input "Delete this transaction" at bounding box center [94, 124] width 0 height 0
checkbox input "true"
click at [264, 152] on button "Confirm" at bounding box center [270, 150] width 32 height 10
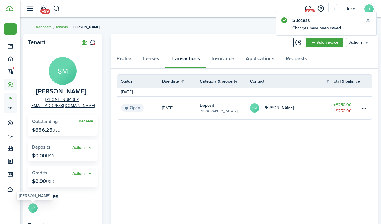
click at [33, 207] on avatar-text "KP" at bounding box center [32, 208] width 9 height 9
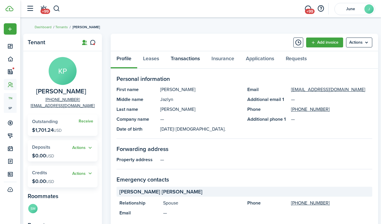
click at [176, 60] on link "Transactions" at bounding box center [185, 59] width 41 height 17
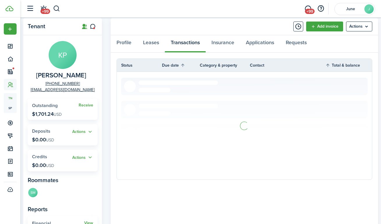
scroll to position [17, 0]
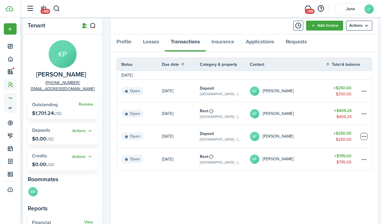
click at [364, 135] on table-menu-btn-icon at bounding box center [363, 136] width 7 height 7
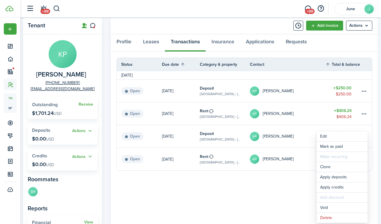
scroll to position [0, 0]
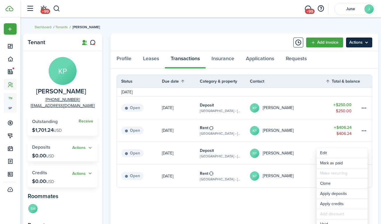
click at [364, 47] on panel-main-header "Add invoice Actions" at bounding box center [244, 42] width 267 height 17
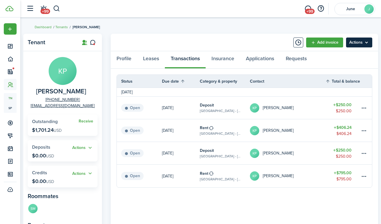
click at [363, 43] on menu-btn "Actions" at bounding box center [359, 43] width 26 height 10
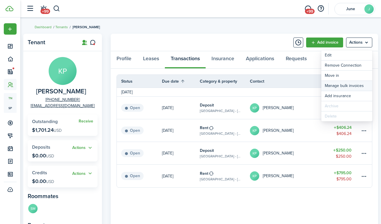
click at [346, 81] on link "Manage bulk invoices" at bounding box center [346, 86] width 51 height 10
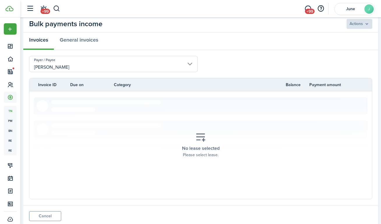
scroll to position [20, 0]
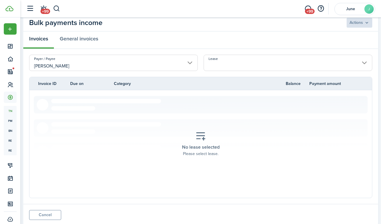
click at [235, 68] on input "Lease" at bounding box center [288, 63] width 169 height 16
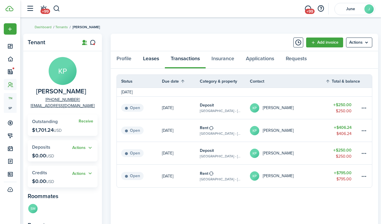
click at [148, 60] on link "Leases" at bounding box center [151, 59] width 28 height 17
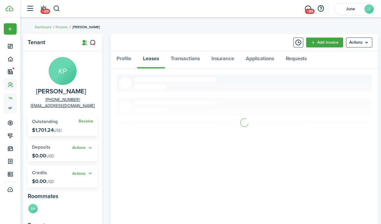
scroll to position [3, 0]
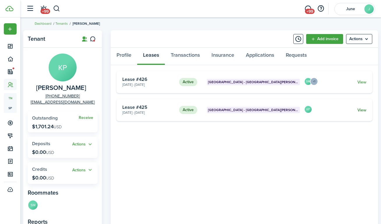
click at [360, 109] on link "View" at bounding box center [361, 110] width 9 height 6
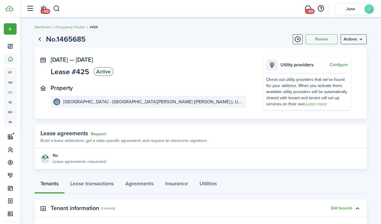
click at [359, 46] on page-view-layout "No.1465685 Renew Actions [DATE] — [DATE] Lease #425 Active Property [GEOGRAPHIC…" at bounding box center [201, 167] width 338 height 273
click at [359, 42] on menu-btn "Actions" at bounding box center [353, 39] width 26 height 10
click at [346, 80] on button "Delete" at bounding box center [341, 83] width 51 height 10
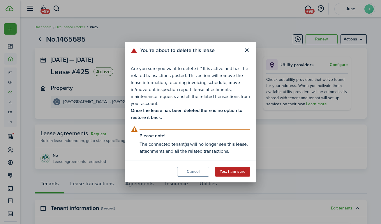
click at [241, 174] on button "Yes, I am sure" at bounding box center [232, 172] width 35 height 10
